Goal: Transaction & Acquisition: Download file/media

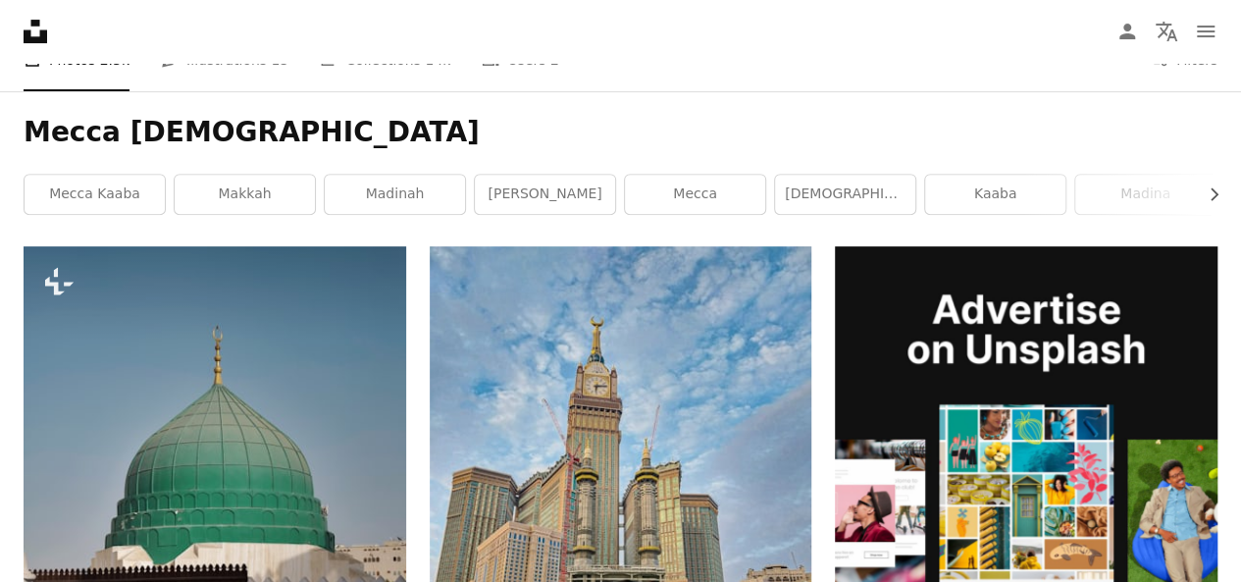
scroll to position [294, 0]
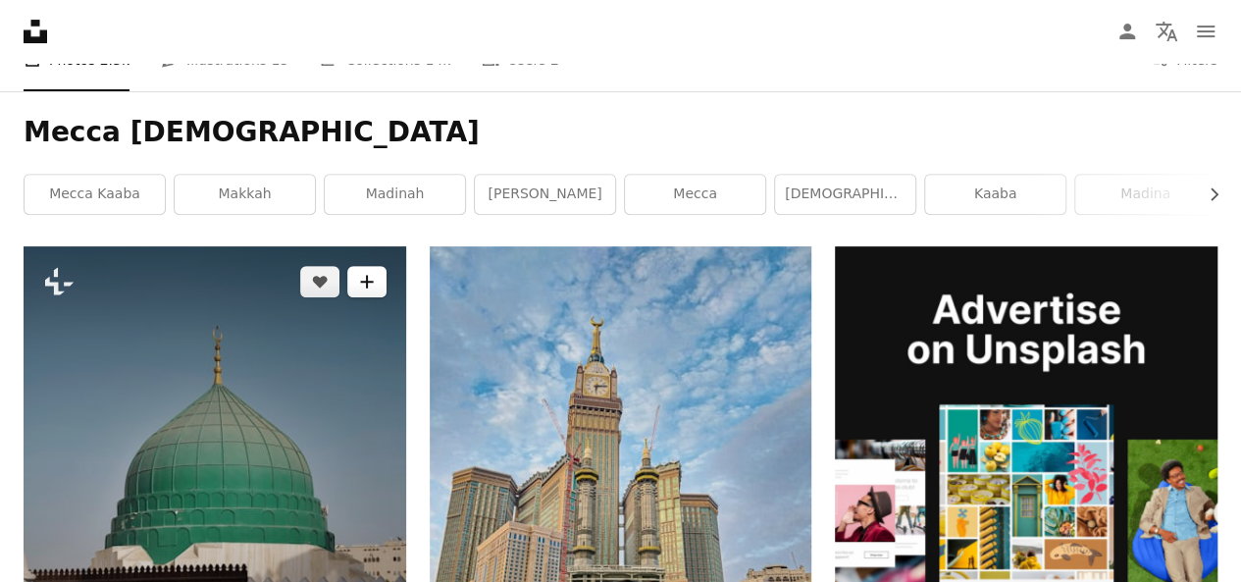
click at [380, 284] on button "A plus sign" at bounding box center [366, 281] width 39 height 31
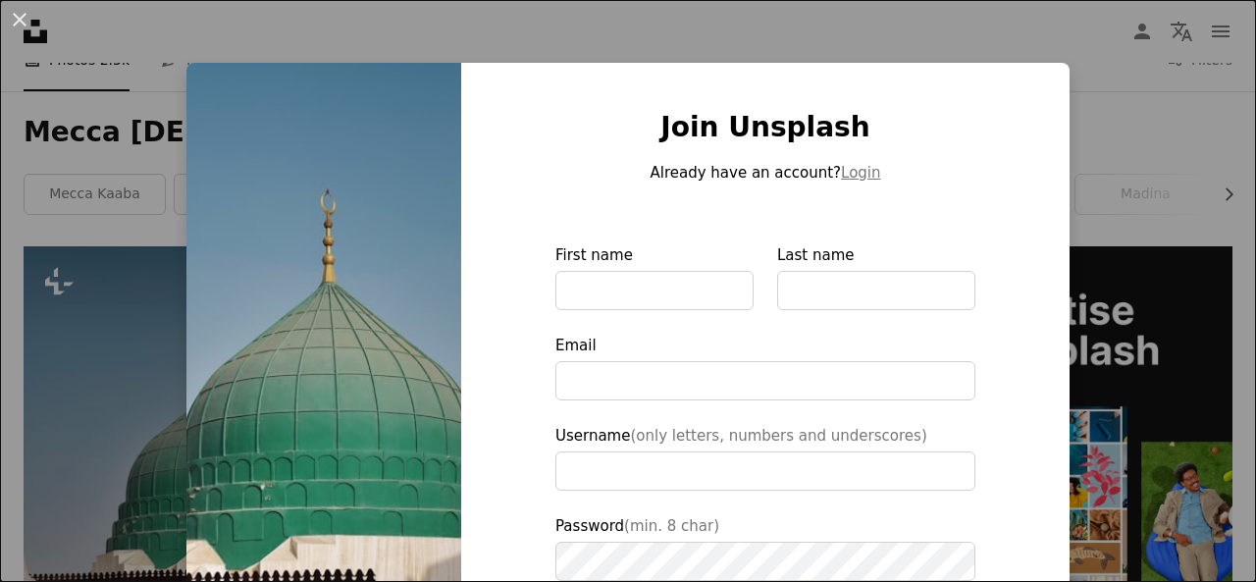
click at [313, 46] on div "An X shape Join Unsplash Already have an account? Login First name Last name Em…" at bounding box center [628, 291] width 1256 height 582
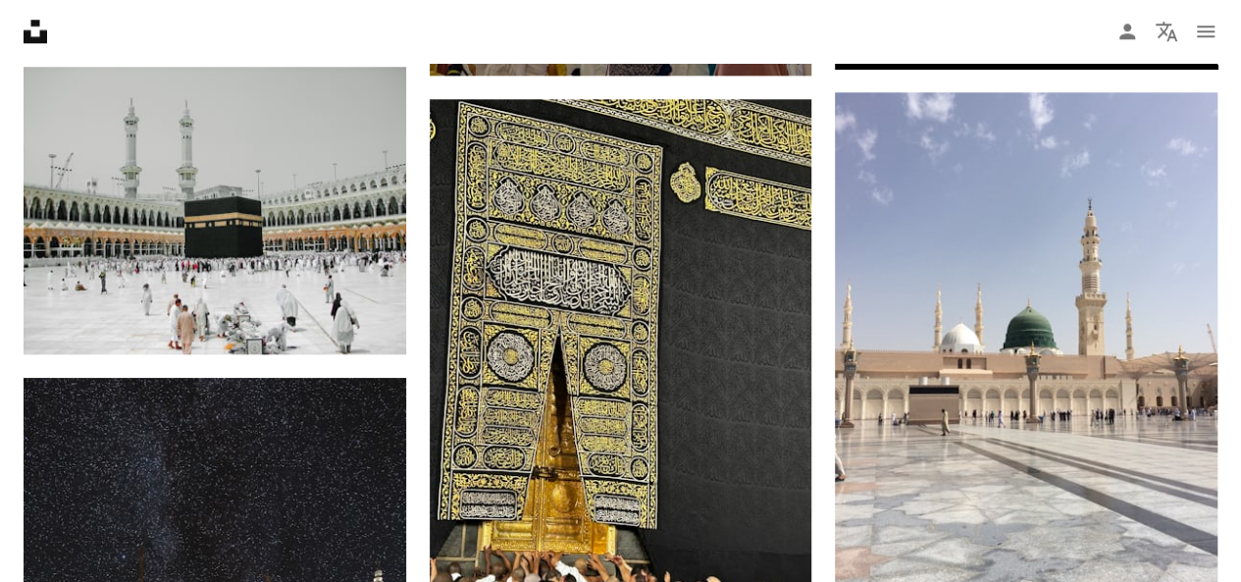
scroll to position [981, 0]
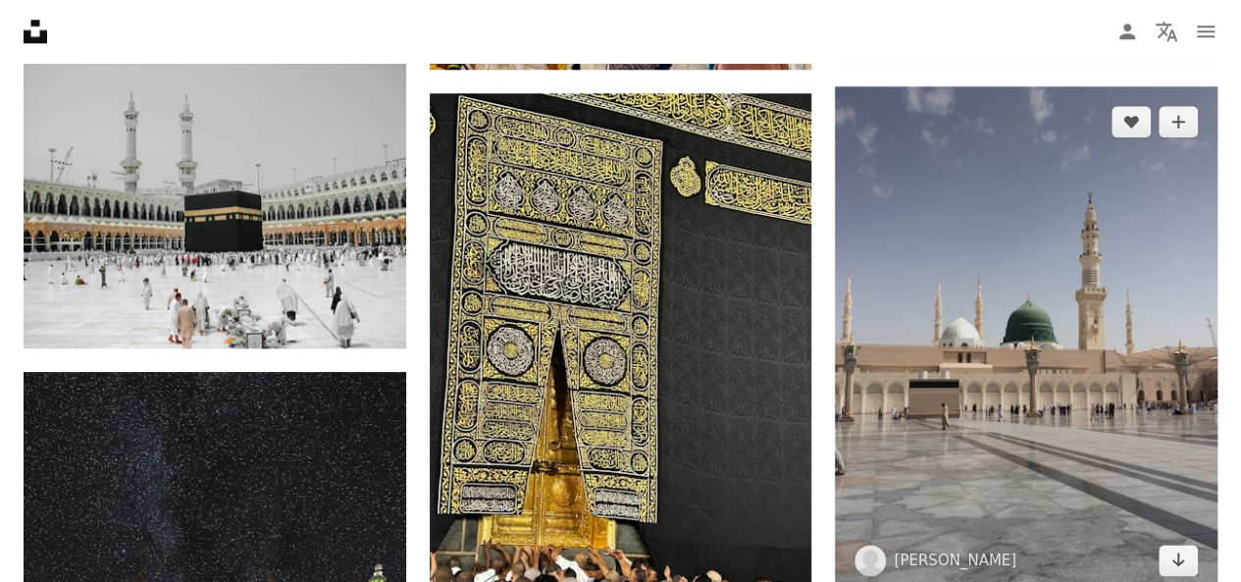
click at [1003, 382] on img at bounding box center [1026, 340] width 383 height 509
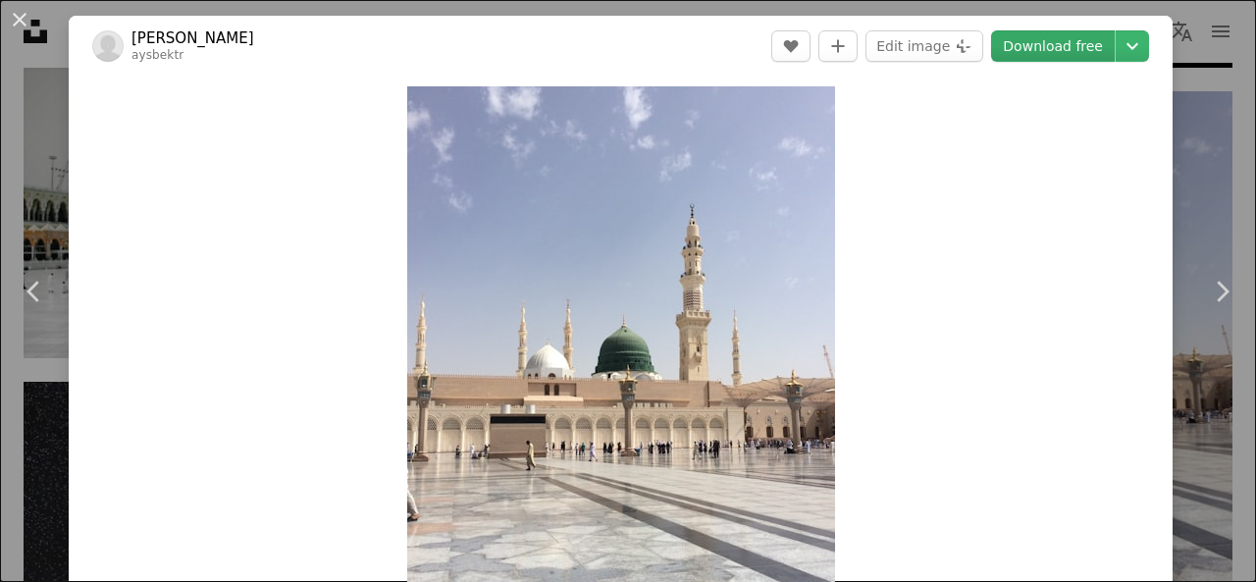
click at [1057, 54] on link "Download free" at bounding box center [1053, 45] width 124 height 31
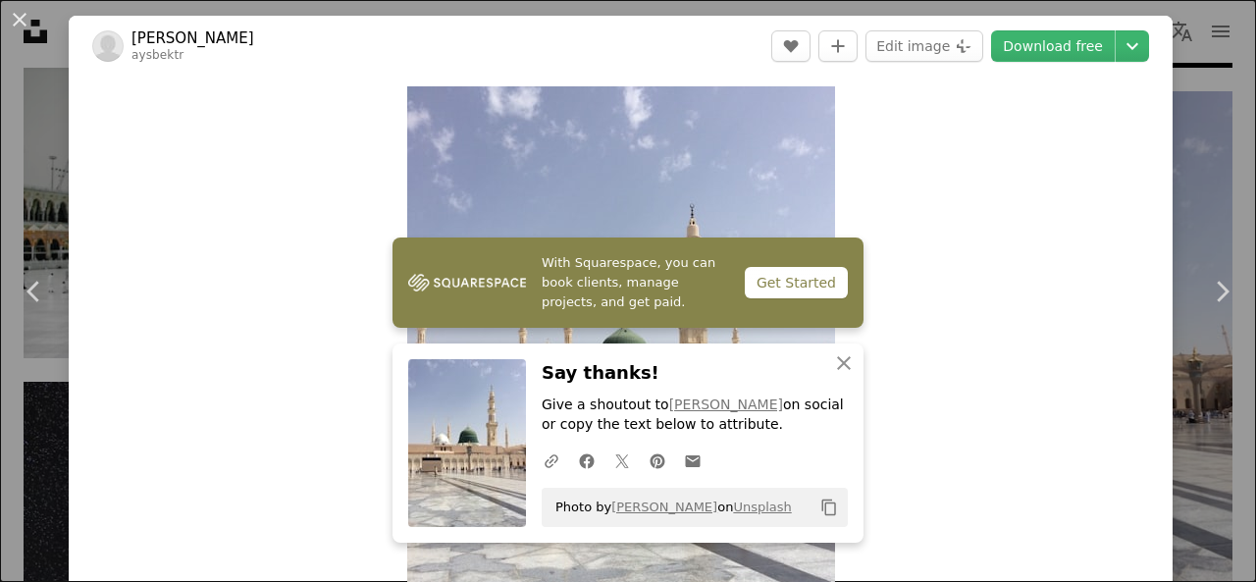
click at [1198, 154] on div "An X shape Chevron left Chevron right With Squarespace, you can book clients, m…" at bounding box center [628, 291] width 1256 height 582
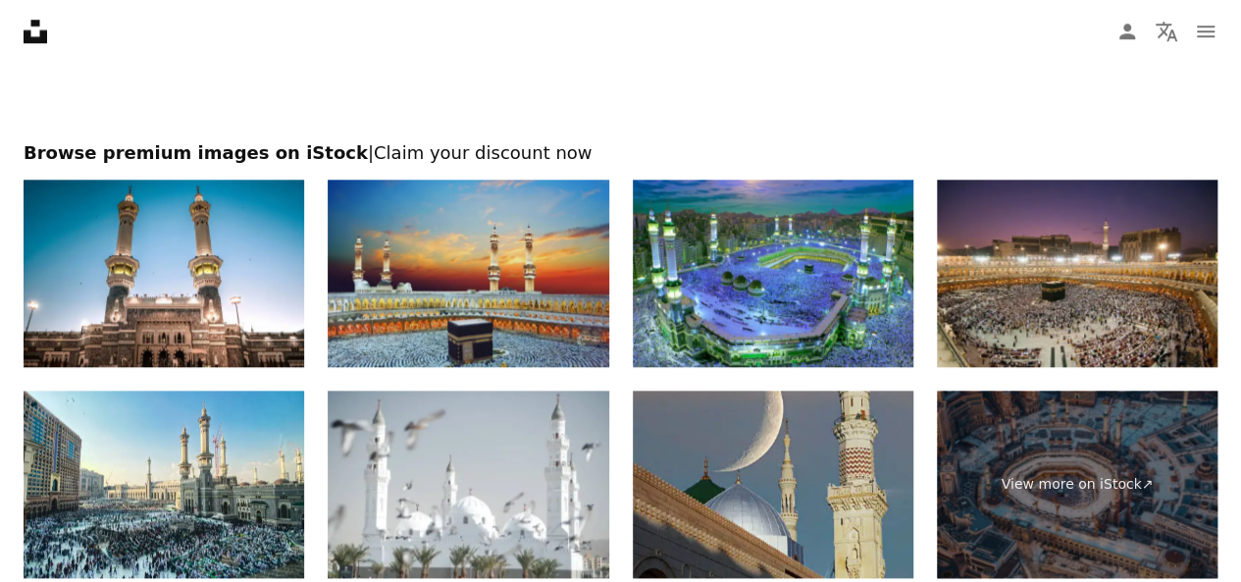
scroll to position [4709, 0]
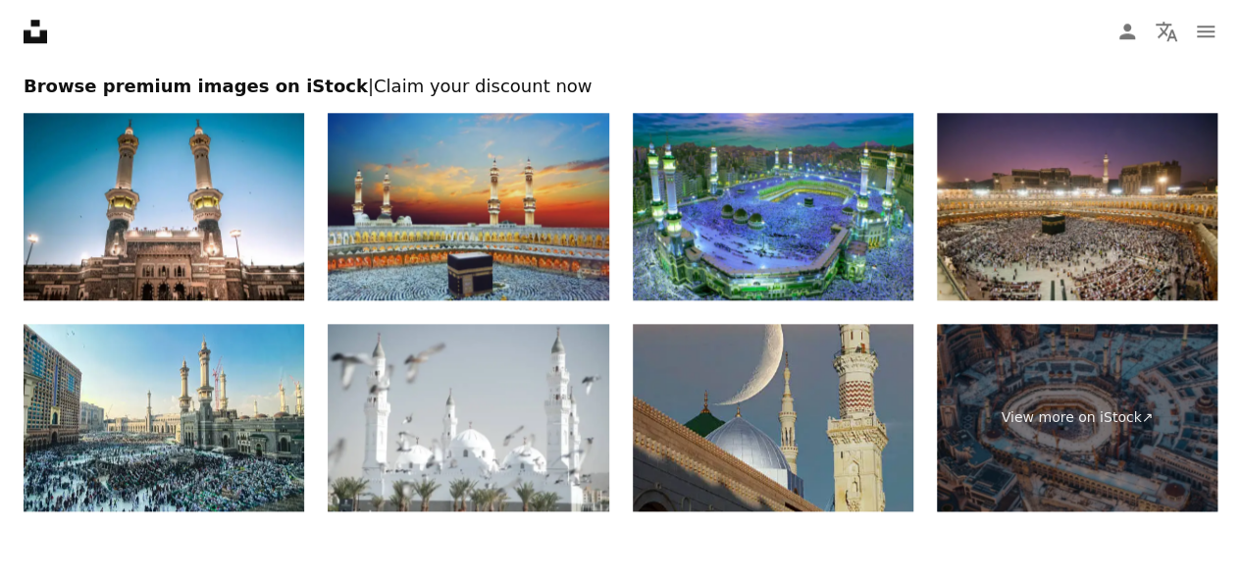
click at [477, 147] on img at bounding box center [468, 206] width 281 height 187
